Goal: Information Seeking & Learning: Check status

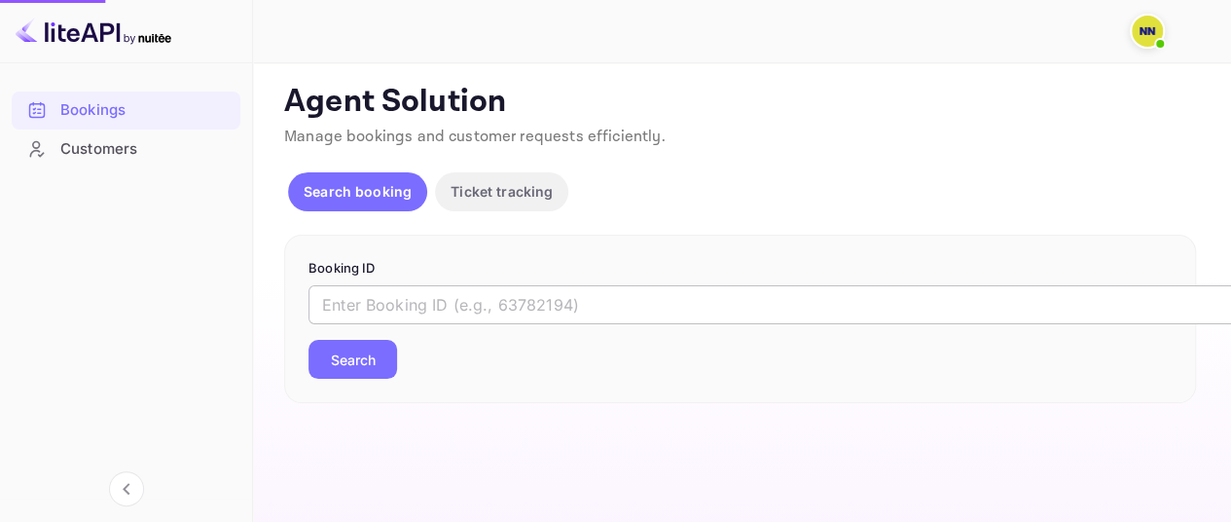
click at [531, 294] on input "text" at bounding box center [794, 304] width 973 height 39
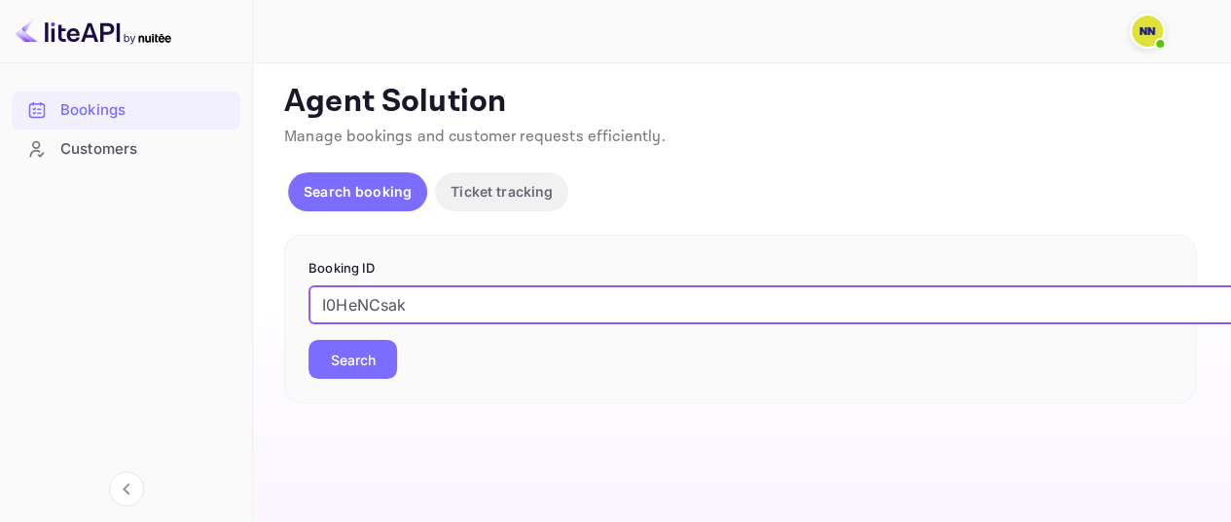
type input "I0HeNCsak"
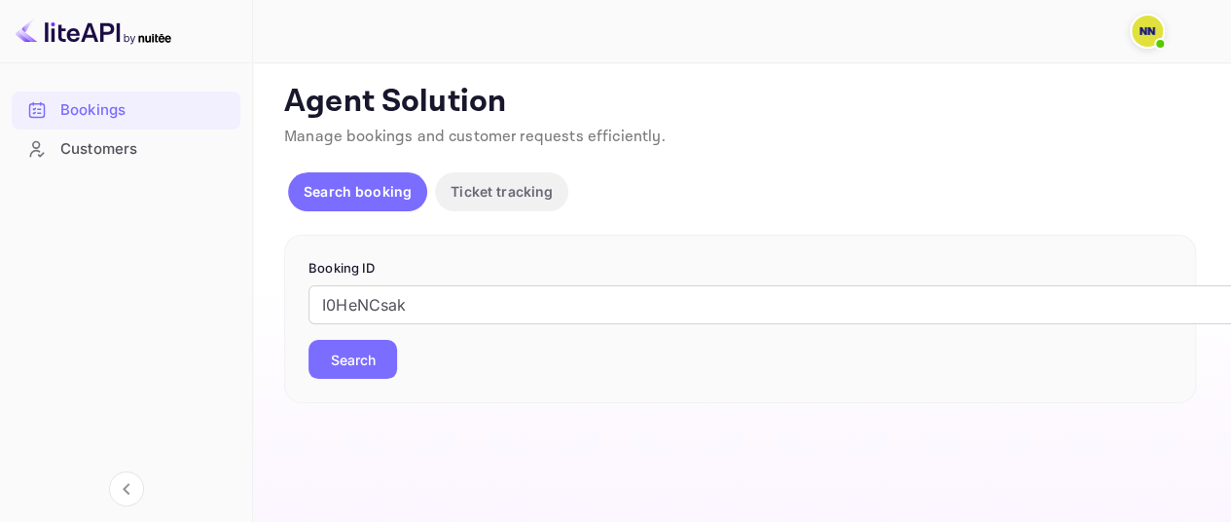
click at [333, 367] on button "Search" at bounding box center [352, 359] width 89 height 39
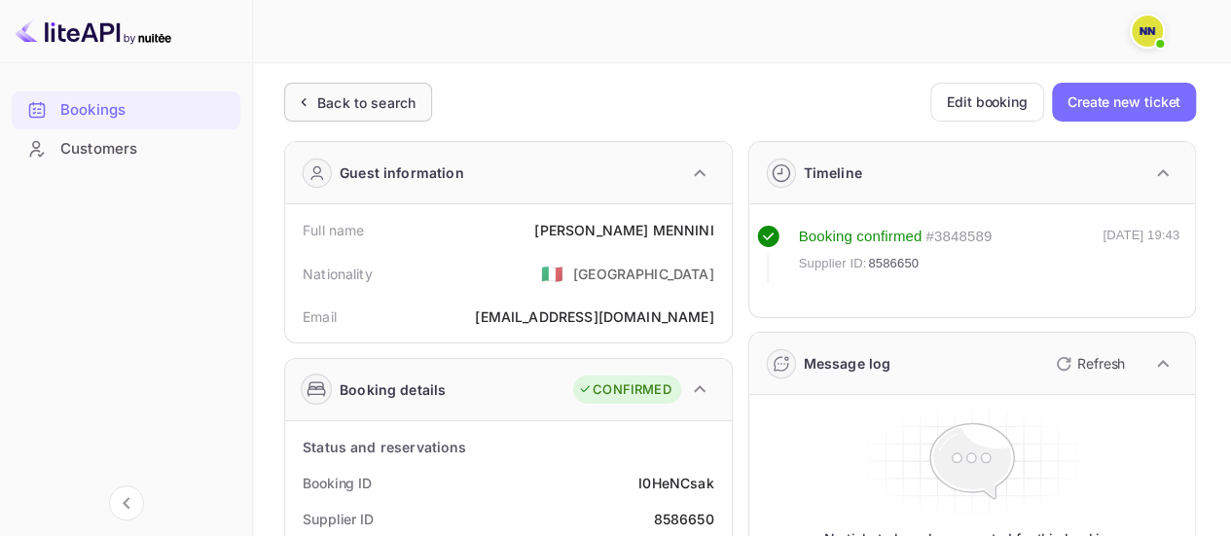
click at [390, 116] on div "Back to search" at bounding box center [358, 102] width 148 height 39
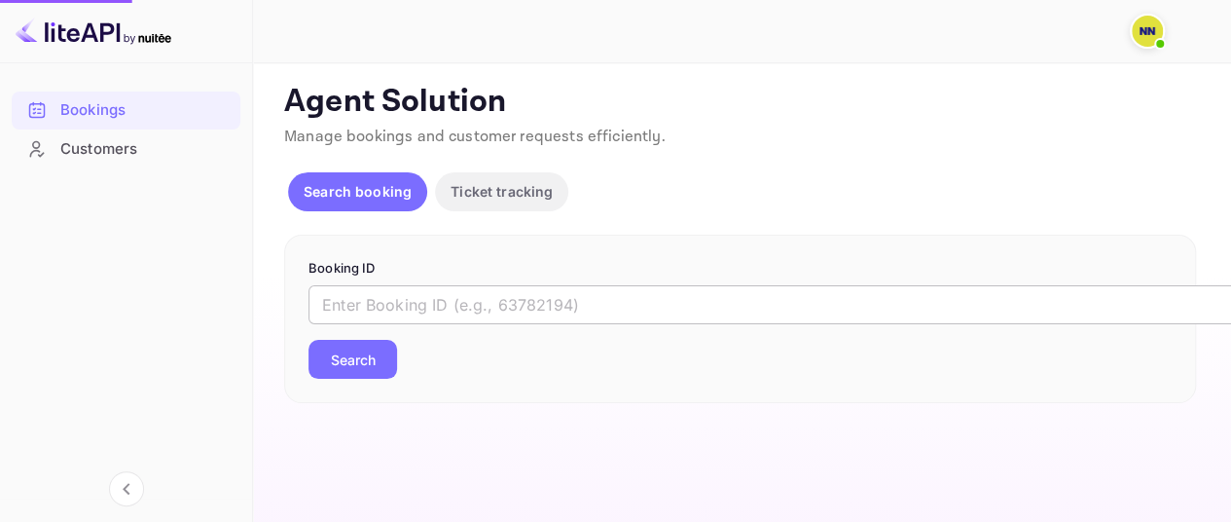
click at [416, 289] on input "text" at bounding box center [794, 304] width 973 height 39
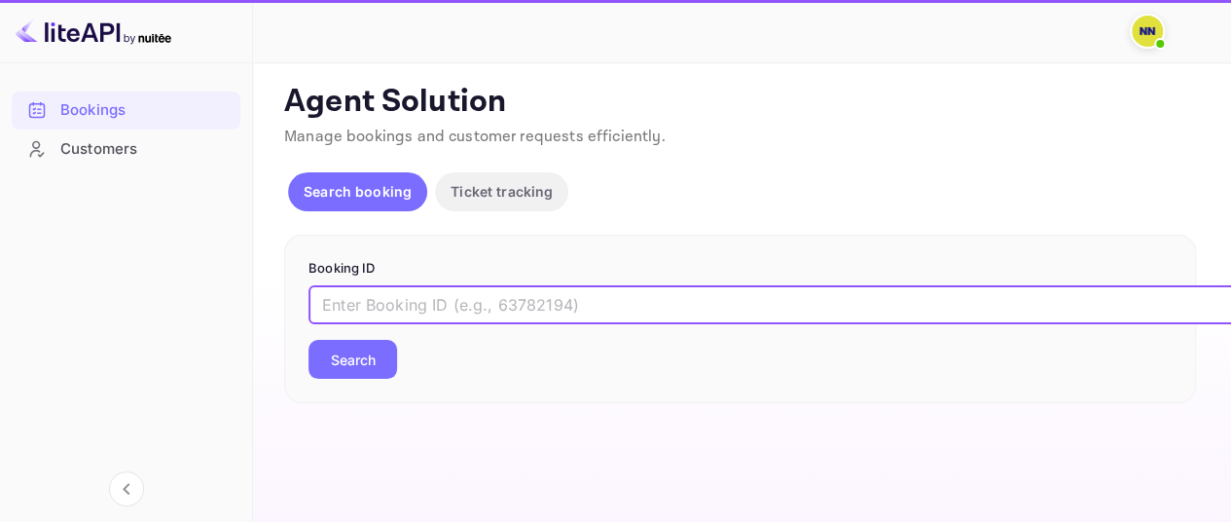
paste input "T84BgzUxV"
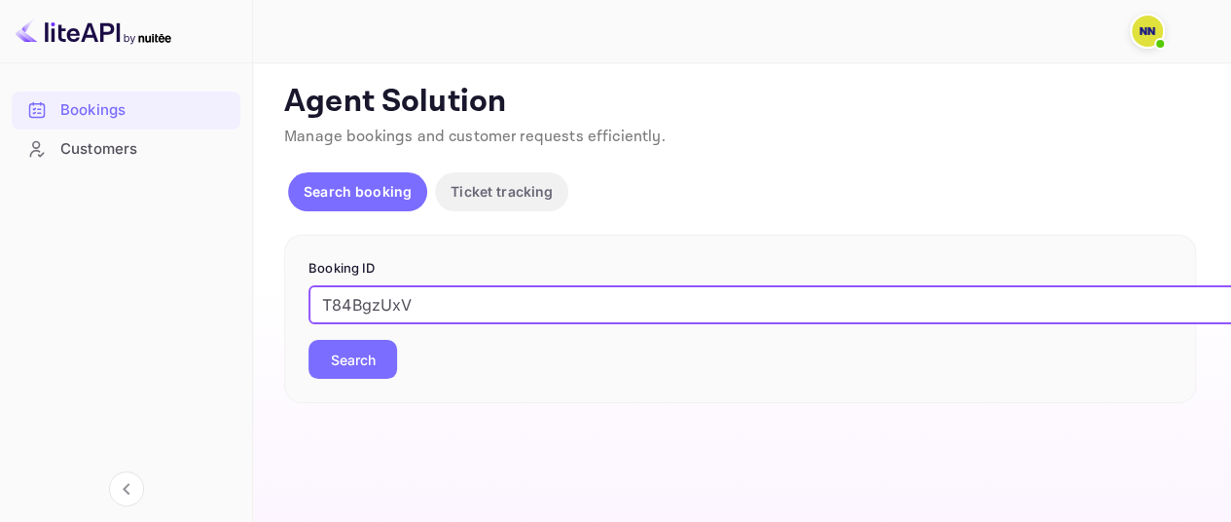
type input "T84BgzUxV"
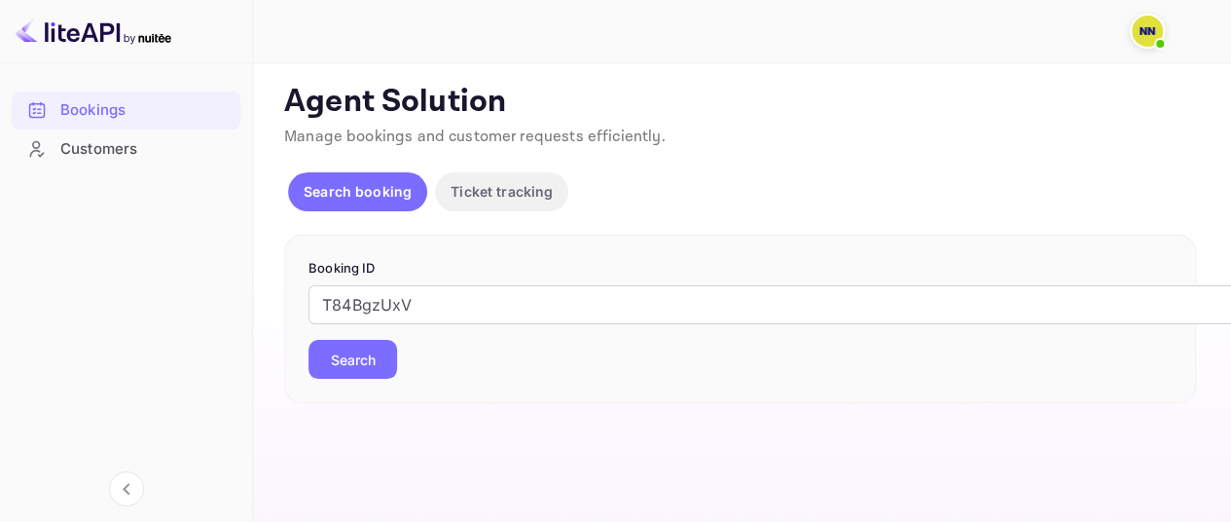
click at [364, 365] on button "Search" at bounding box center [352, 359] width 89 height 39
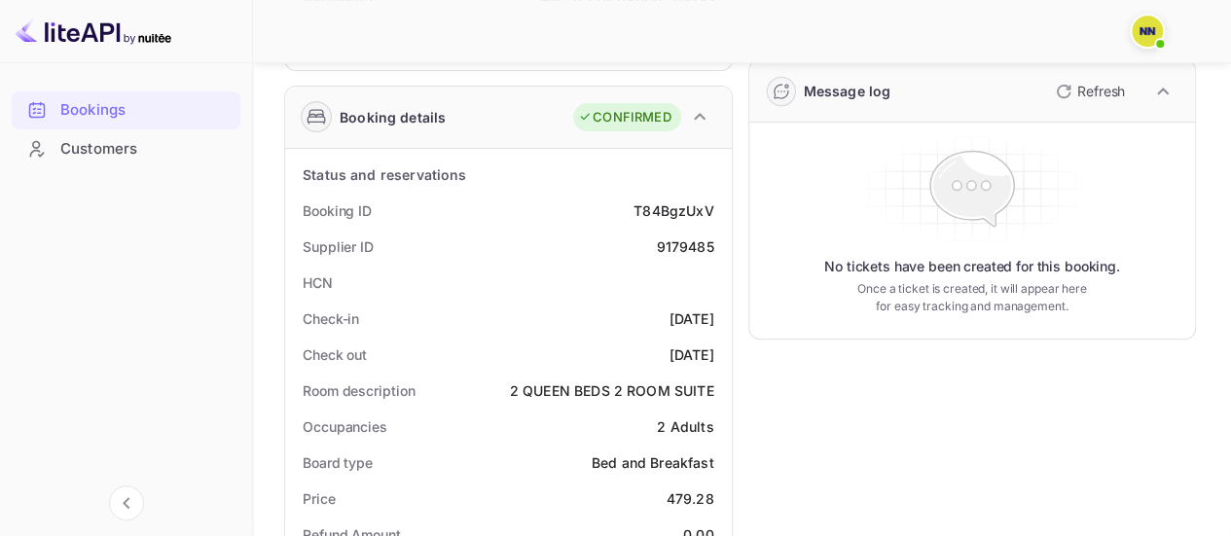
scroll to position [275, 0]
